Goal: Task Accomplishment & Management: Manage account settings

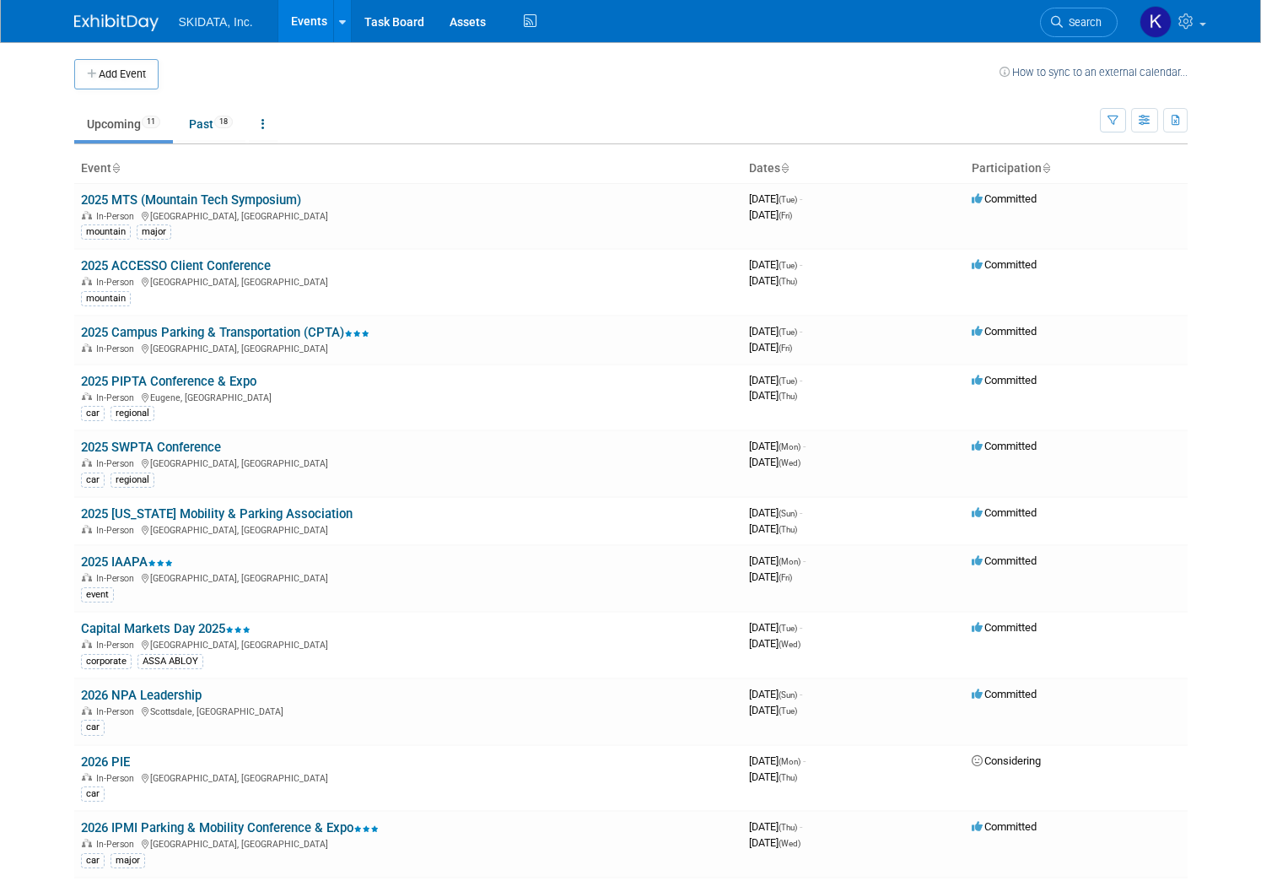
click at [123, 330] on link "2025 Campus Parking & Transportation (CPTA)" at bounding box center [225, 332] width 289 height 15
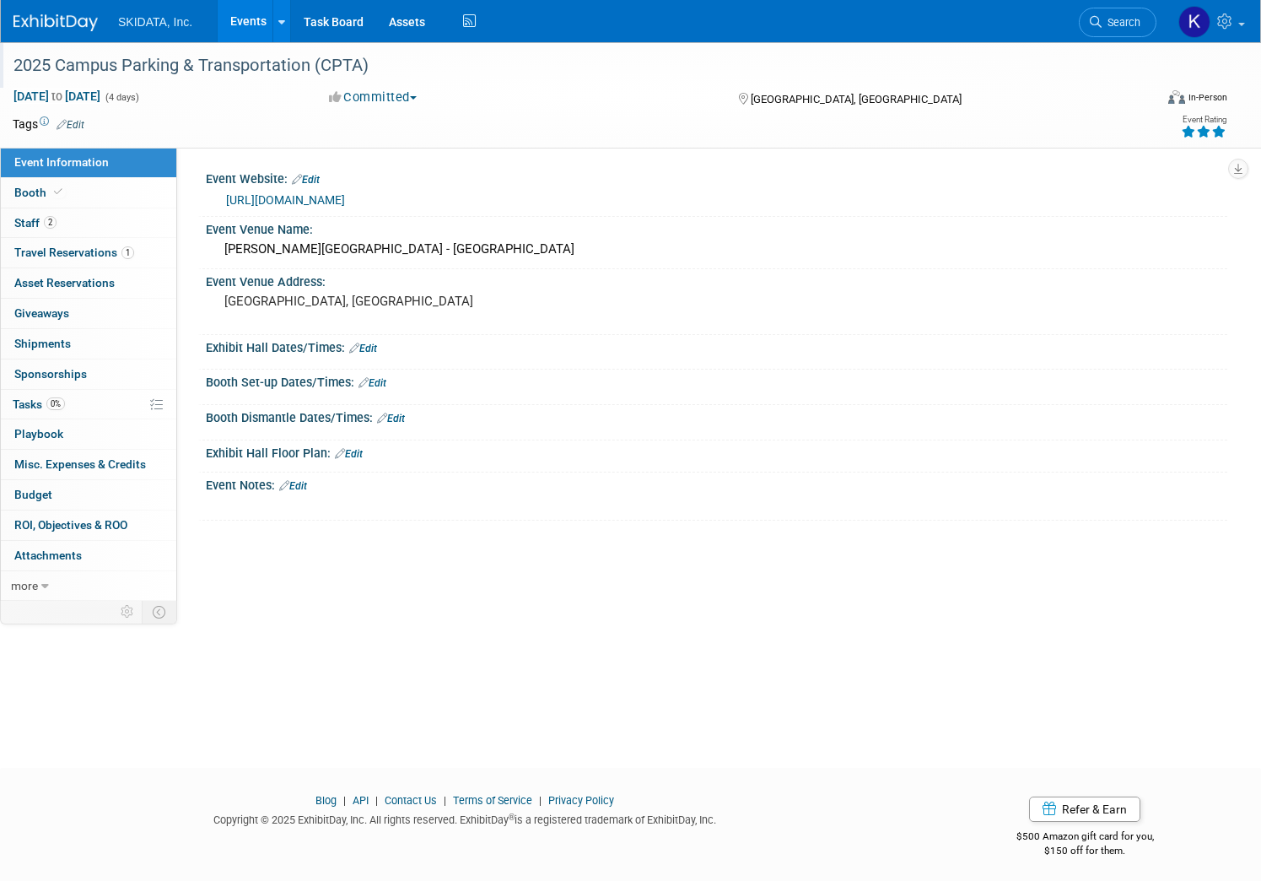
drag, startPoint x: 65, startPoint y: 64, endPoint x: 429, endPoint y: 71, distance: 363.6
click at [429, 71] on div "2025 Campus Parking & Transportation (CPTA)" at bounding box center [566, 66] width 1117 height 30
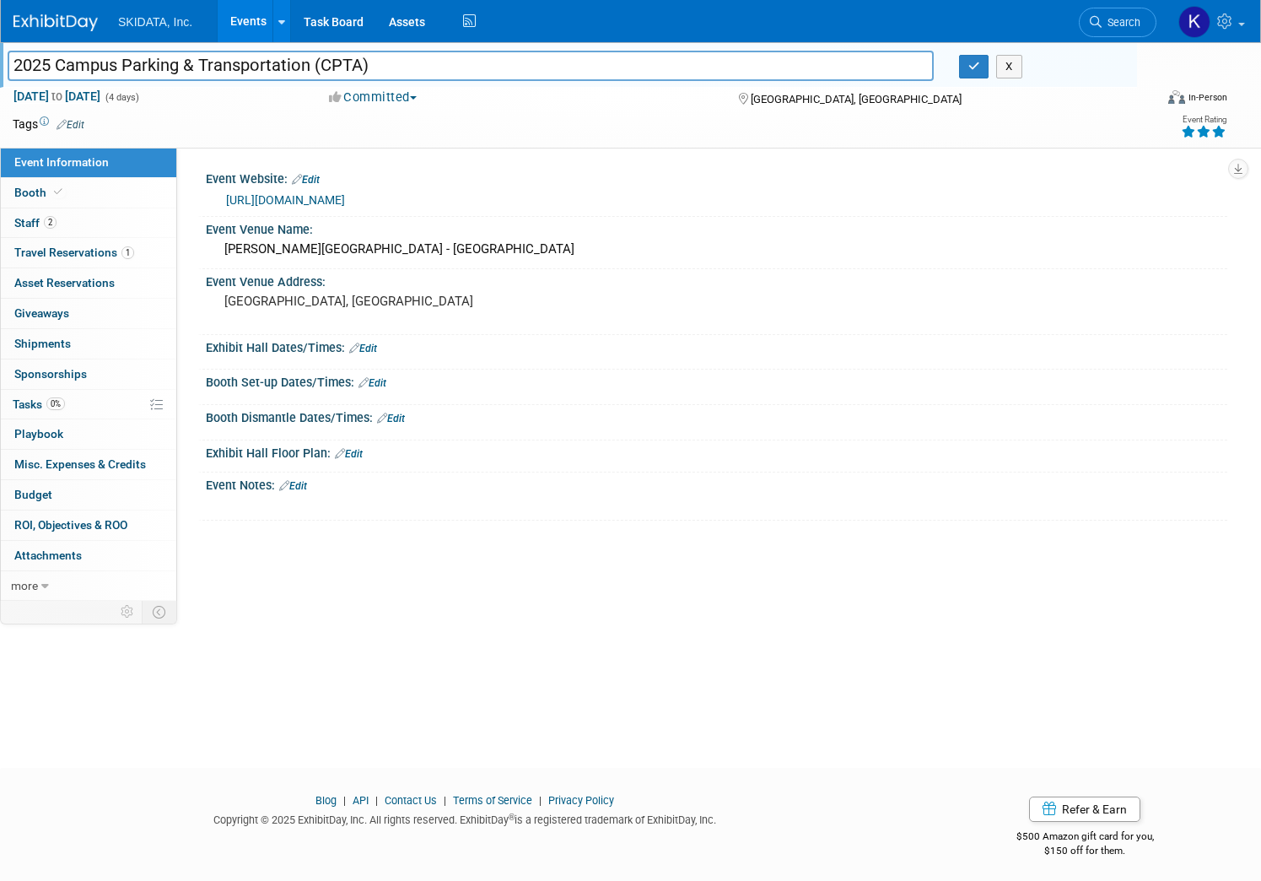
drag, startPoint x: 360, startPoint y: 66, endPoint x: 63, endPoint y: 62, distance: 297.0
click at [63, 62] on input "2025 Campus Parking & Transportation (CPTA)" at bounding box center [471, 66] width 926 height 30
drag, startPoint x: 419, startPoint y: 67, endPoint x: 67, endPoint y: 65, distance: 352.6
click at [67, 65] on input "2025 Campus Parking & Transportation (CPTA)" at bounding box center [471, 66] width 926 height 30
